Goal: Information Seeking & Learning: Learn about a topic

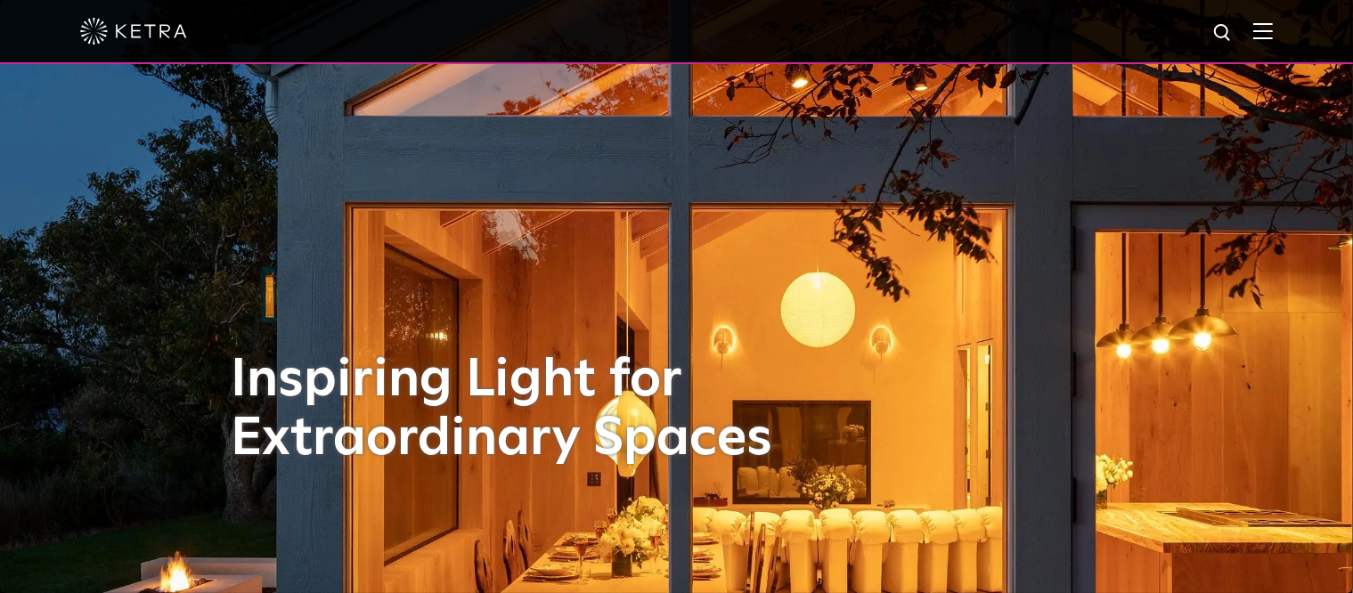
click at [1273, 32] on img at bounding box center [1263, 30] width 20 height 17
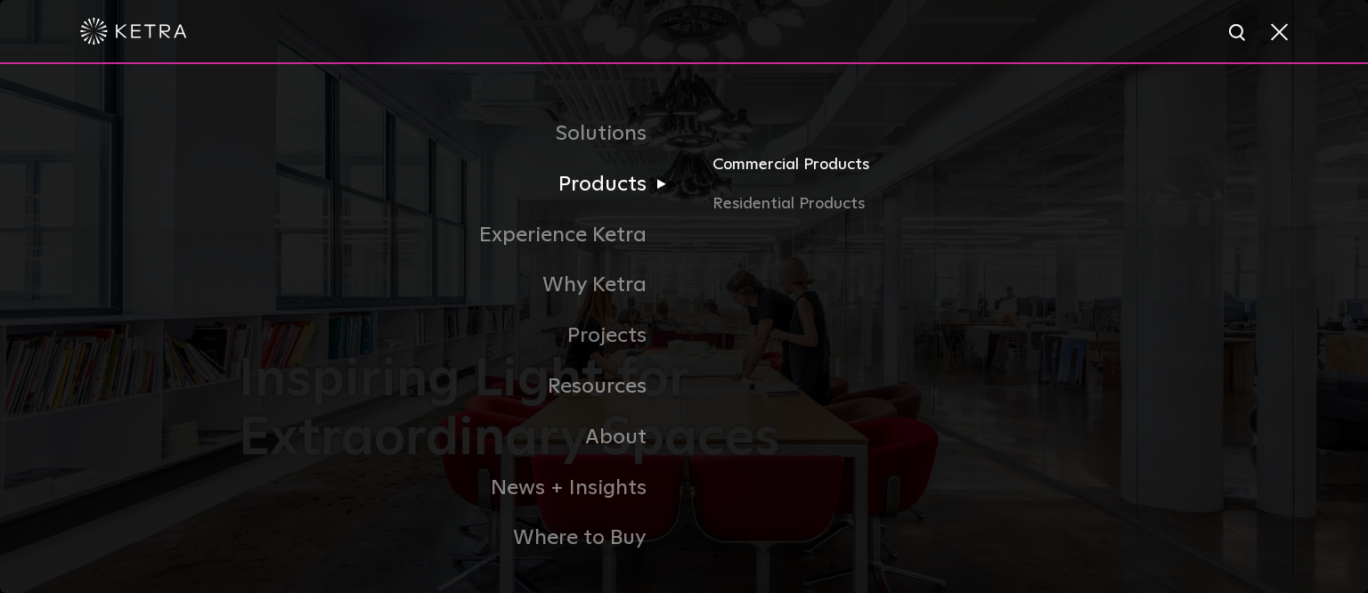
click at [735, 169] on link "Commercial Products" at bounding box center [921, 171] width 417 height 39
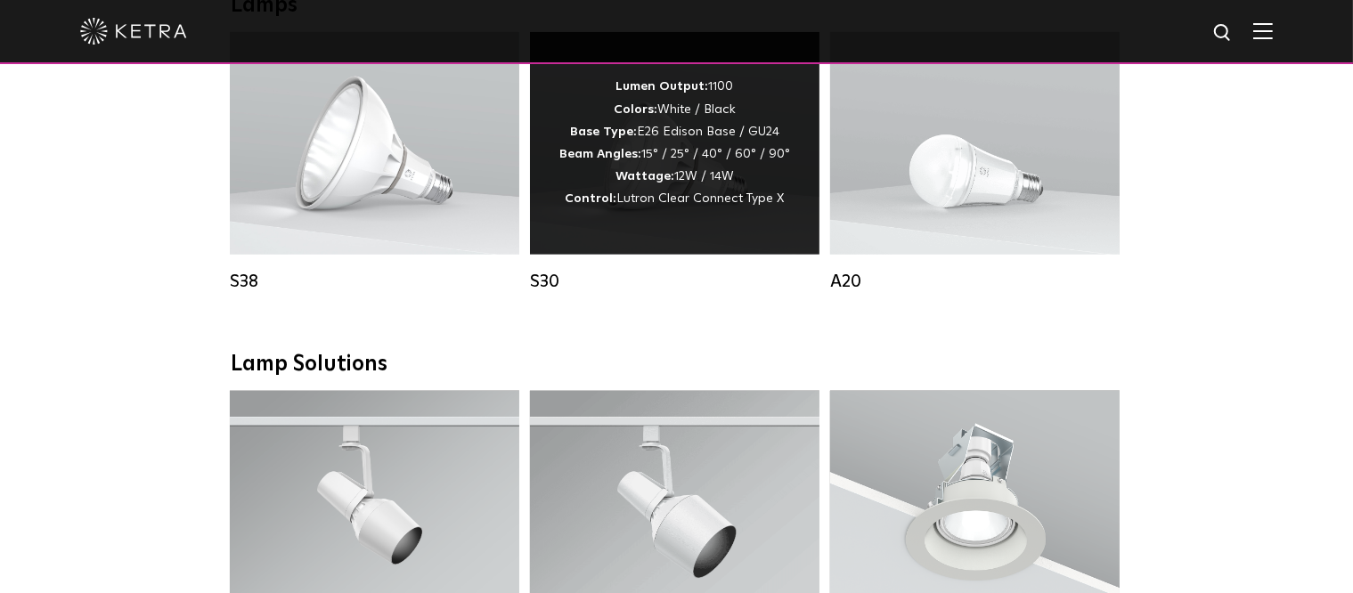
scroll to position [1336, 0]
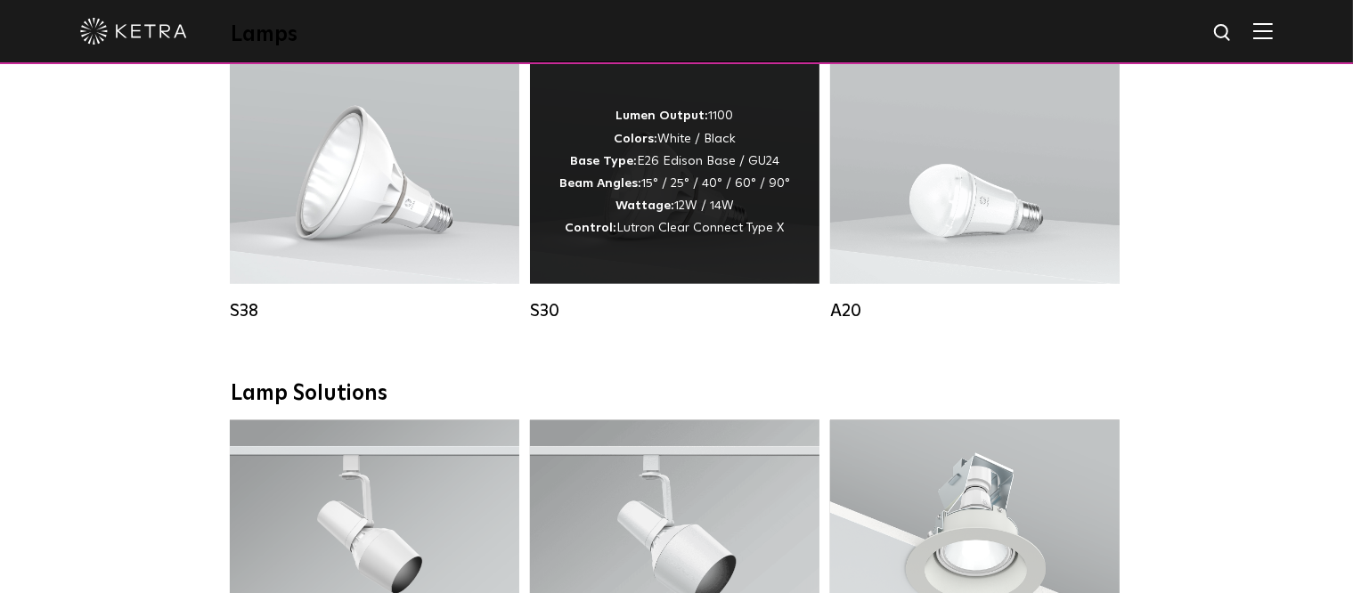
click at [692, 208] on div "Lumen Output: 1100 Colors: White / Black Base Type: E26 Edison Base / GU24 Beam…" at bounding box center [674, 172] width 231 height 134
